Goal: Find specific page/section: Find specific page/section

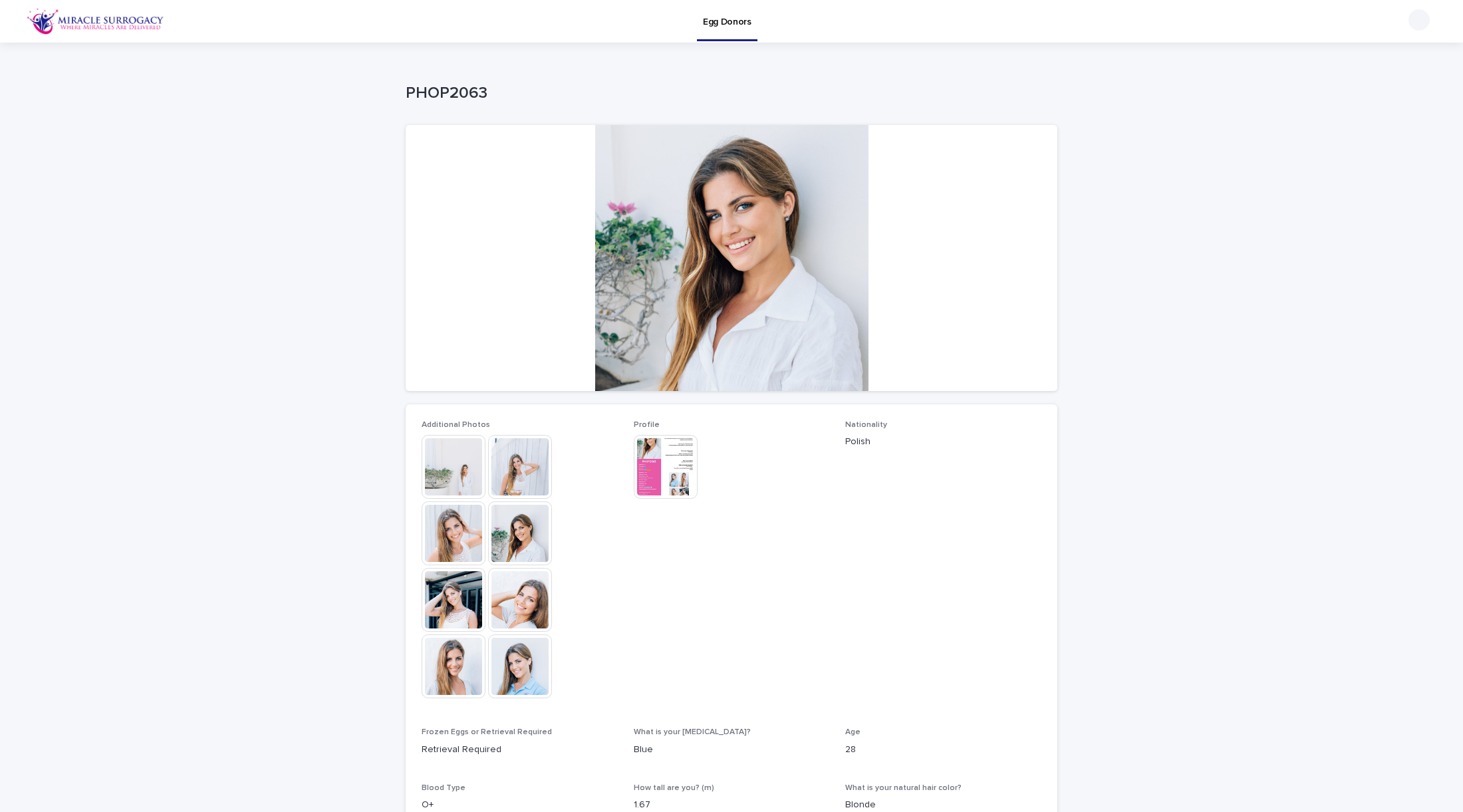
click at [470, 606] on img at bounding box center [454, 600] width 64 height 64
click at [500, 668] on img at bounding box center [520, 666] width 64 height 64
